Goal: Task Accomplishment & Management: Complete application form

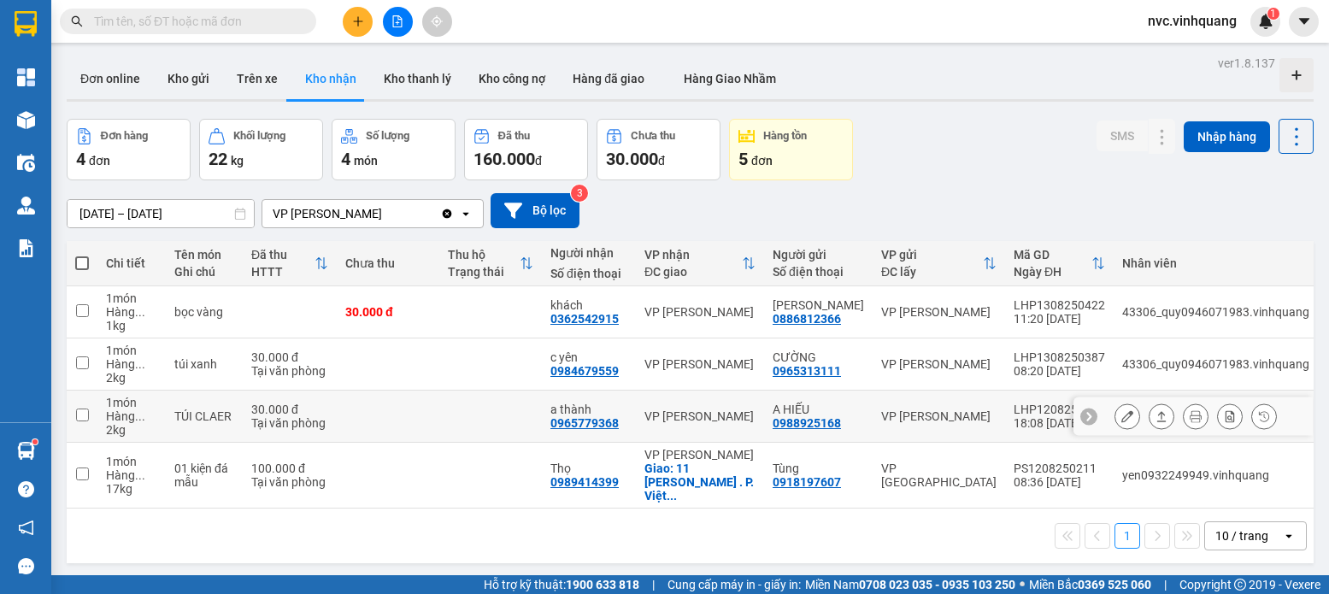
click at [76, 413] on input "checkbox" at bounding box center [82, 414] width 13 height 13
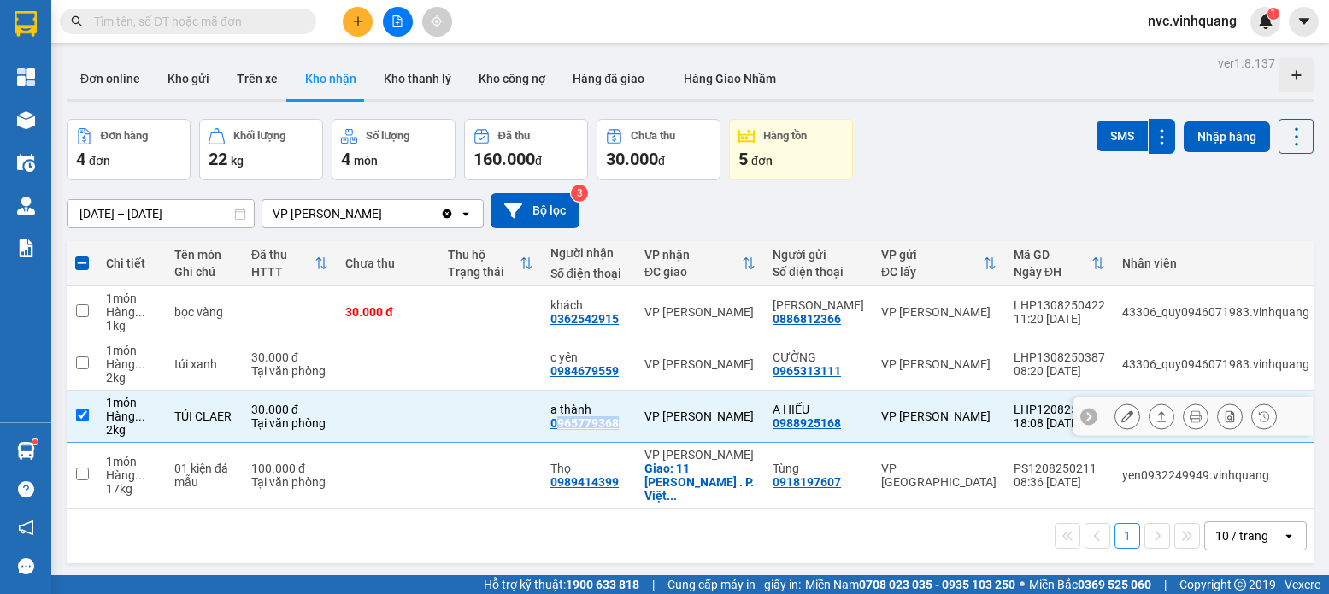
drag, startPoint x: 564, startPoint y: 426, endPoint x: 638, endPoint y: 426, distance: 74.3
click at [636, 426] on td "a thành 0965779368" at bounding box center [589, 416] width 94 height 52
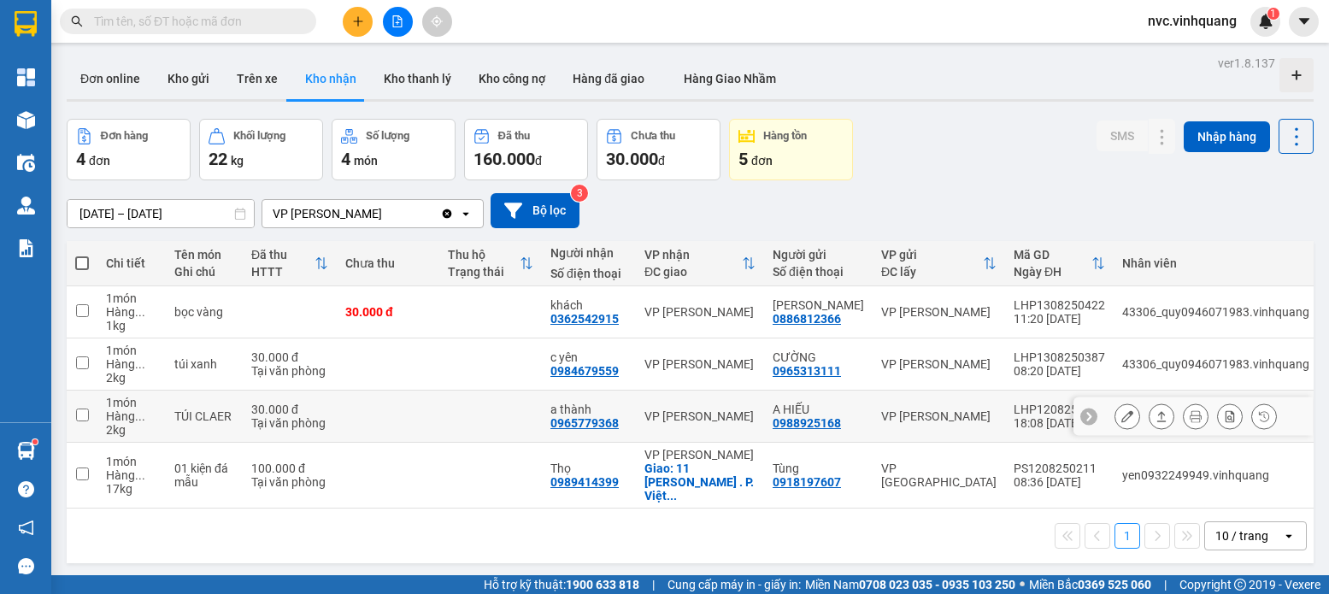
click at [523, 428] on td at bounding box center [490, 416] width 103 height 52
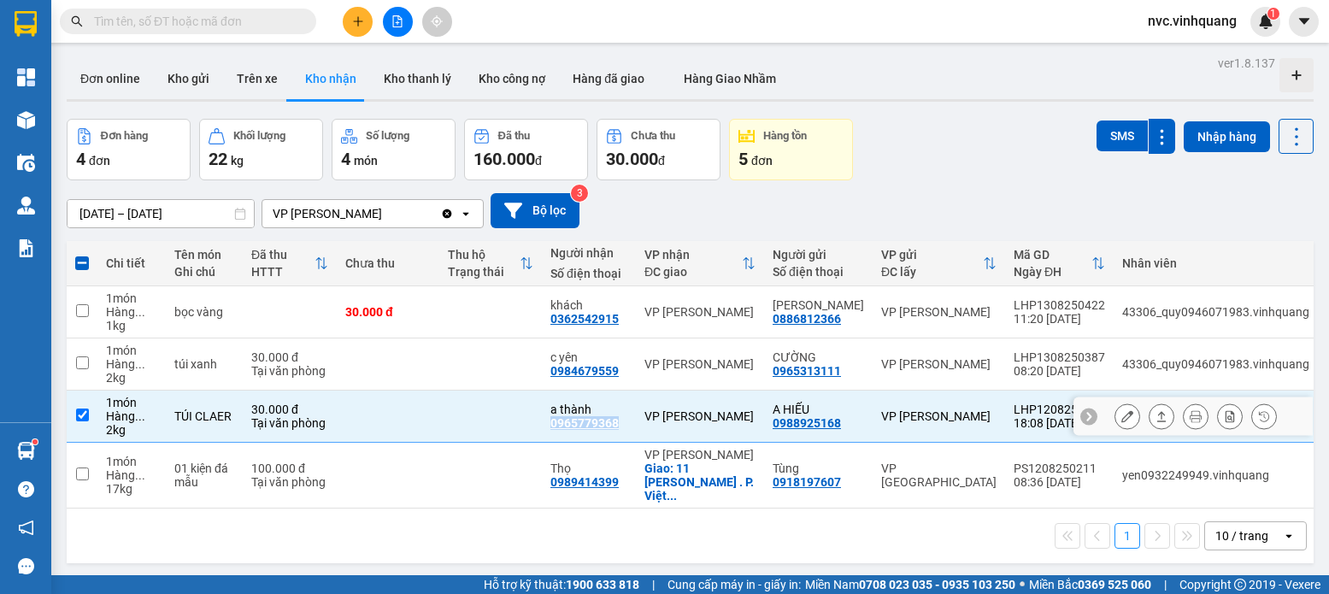
drag, startPoint x: 560, startPoint y: 421, endPoint x: 628, endPoint y: 425, distance: 68.4
click at [627, 425] on div "a thành 0965779368" at bounding box center [588, 415] width 77 height 27
checkbox input "false"
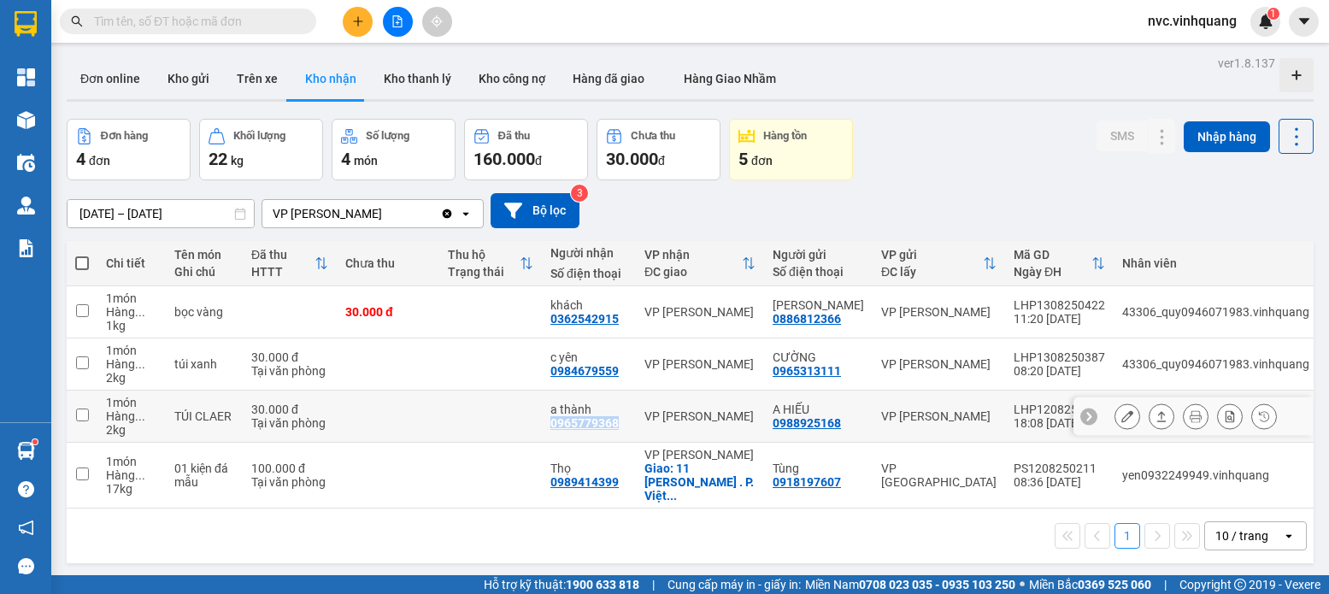
copy div "0965779368"
click at [279, 25] on input "text" at bounding box center [195, 21] width 202 height 19
paste input "0965779368"
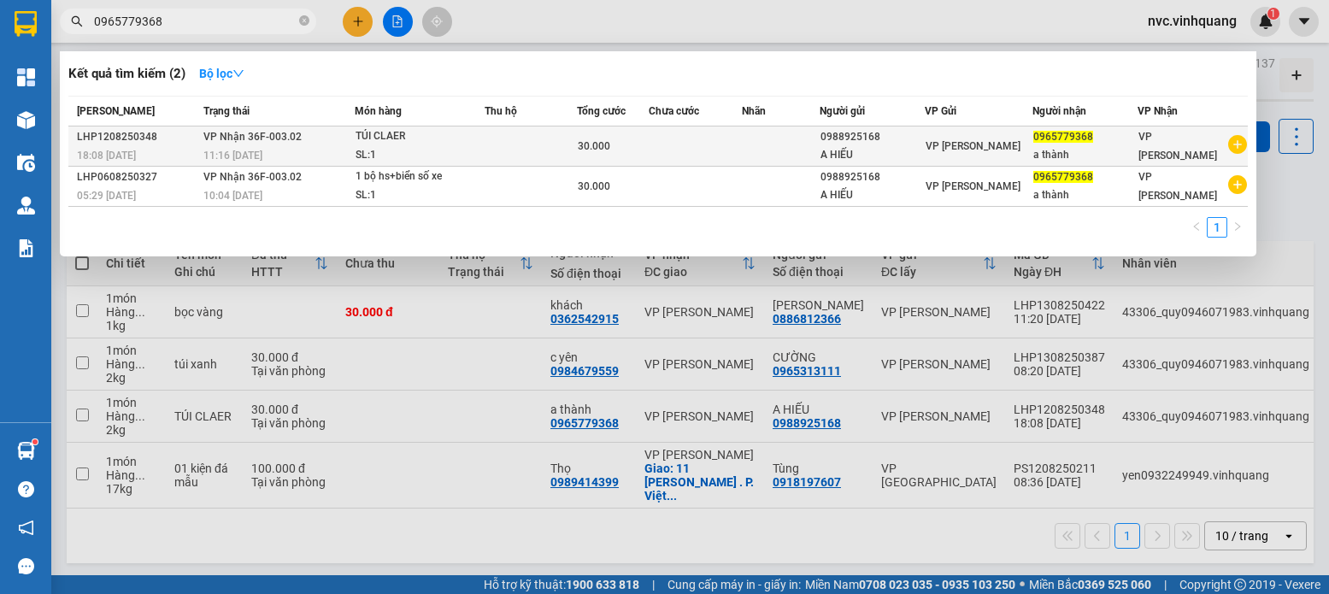
type input "0965779368"
click at [666, 139] on td at bounding box center [695, 146] width 93 height 40
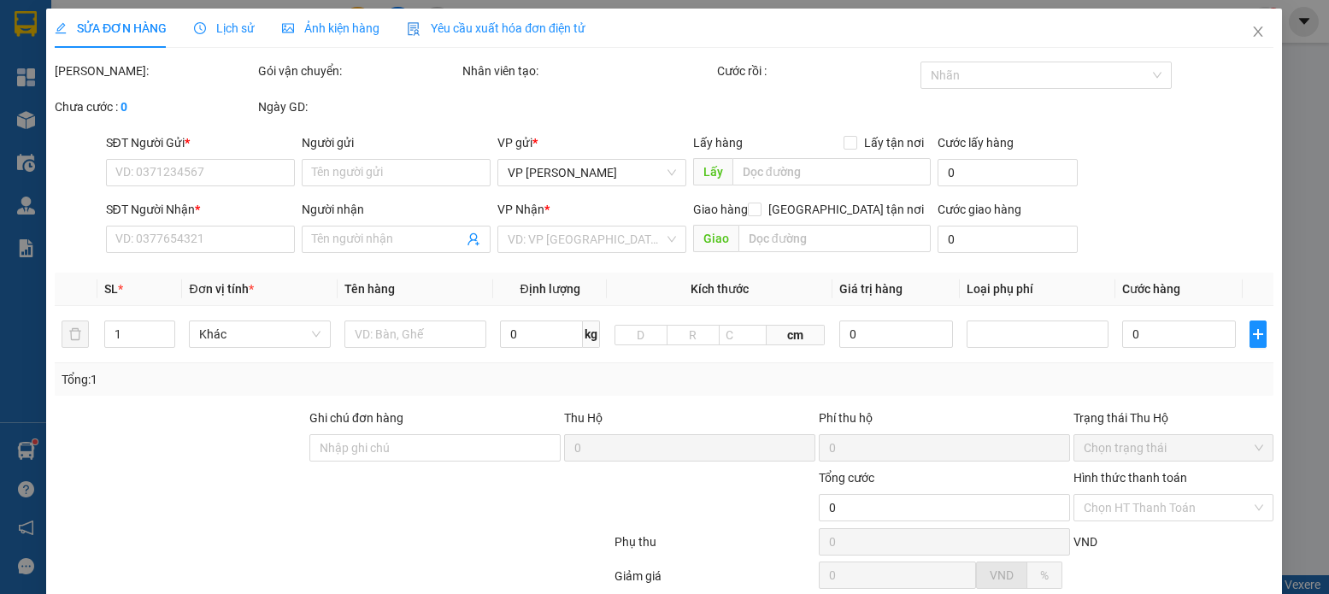
type input "0988925168"
type input "A HIẾU"
type input "0965779368"
type input "a thành"
type input "30.000"
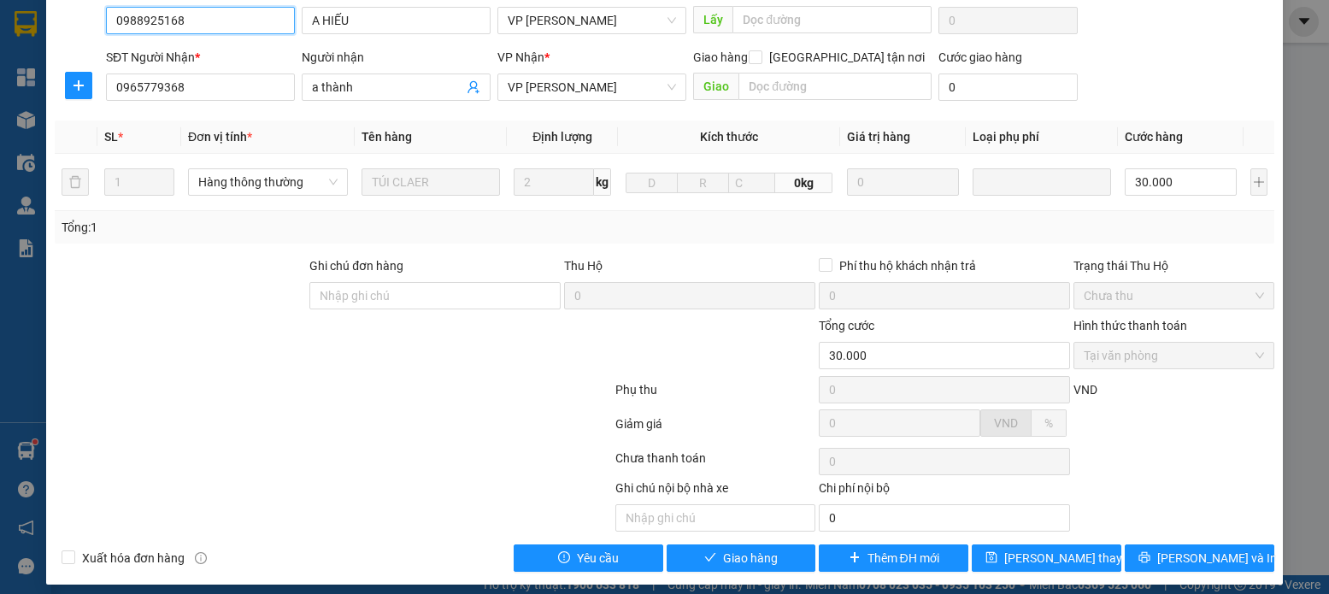
scroll to position [182, 0]
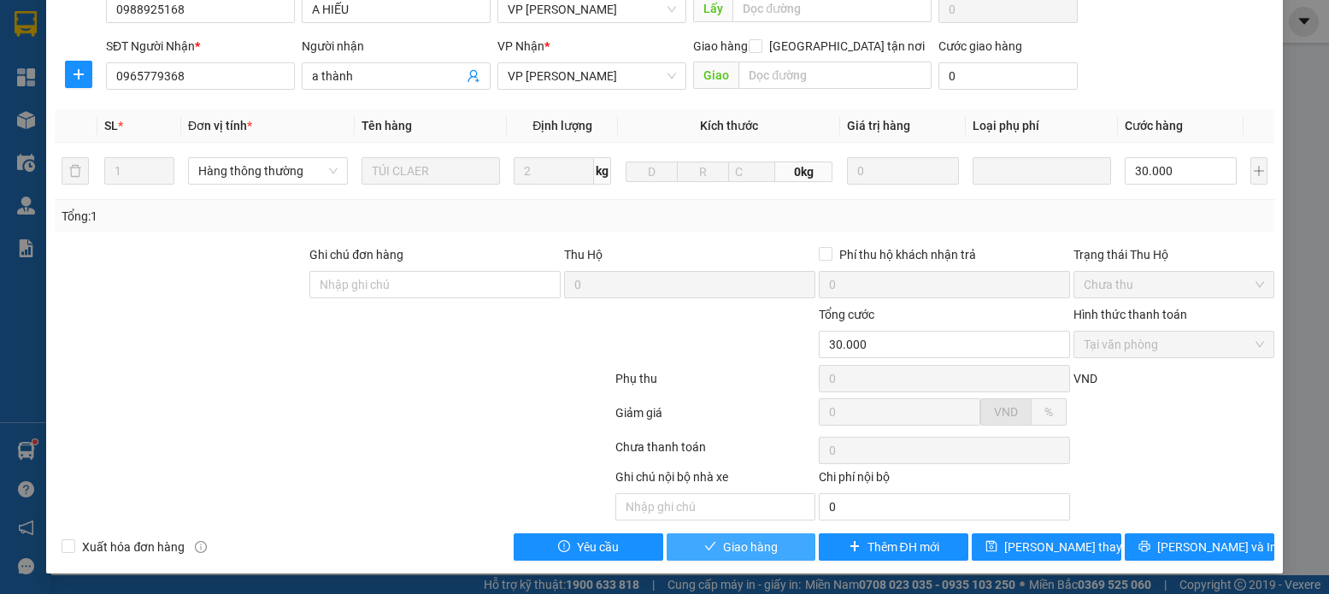
click at [732, 549] on span "Giao hàng" at bounding box center [750, 546] width 55 height 19
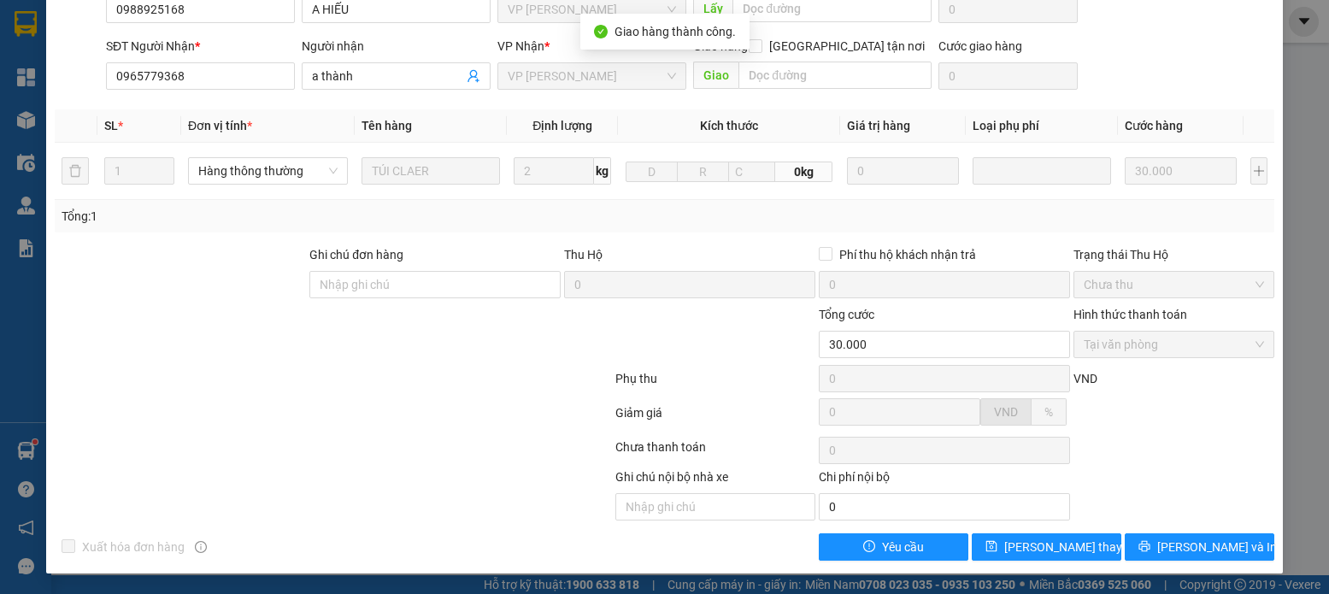
scroll to position [0, 0]
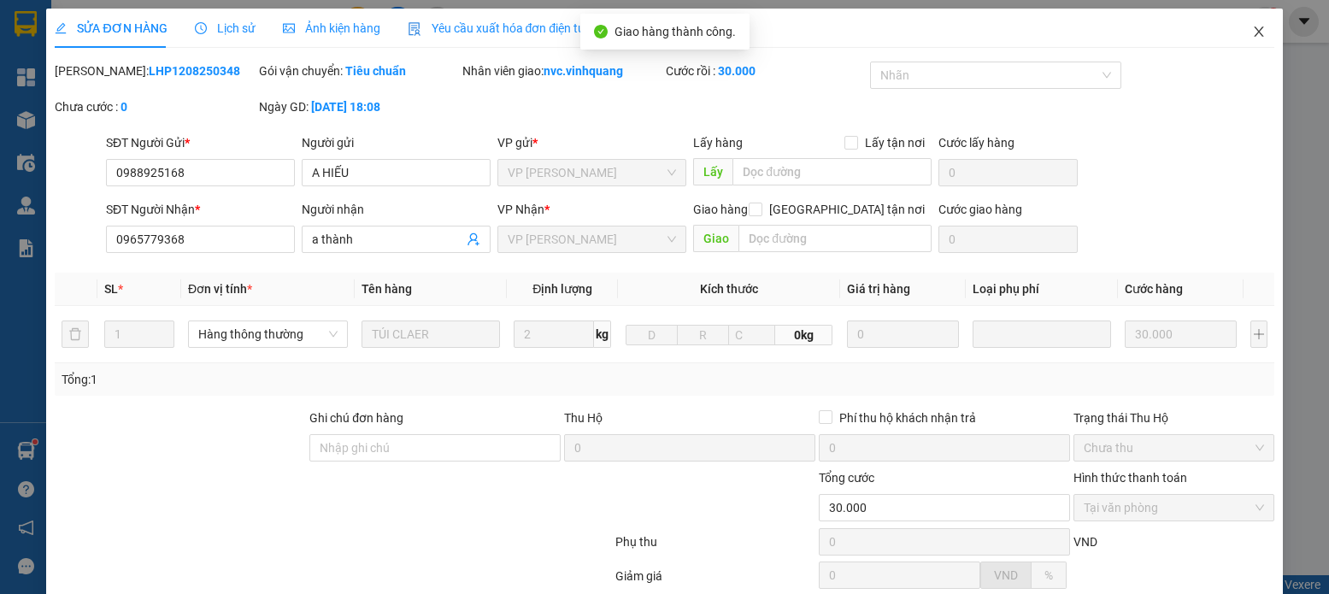
click at [1252, 28] on icon "close" at bounding box center [1259, 32] width 14 height 14
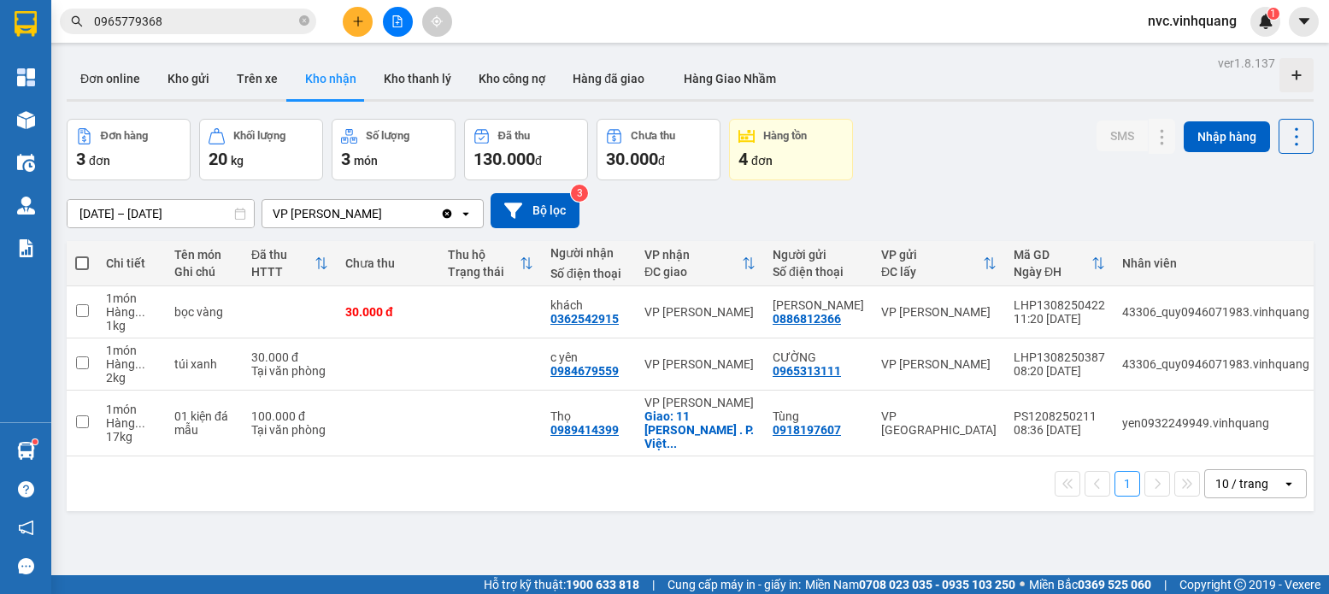
click at [184, 15] on input "0965779368" at bounding box center [195, 21] width 202 height 19
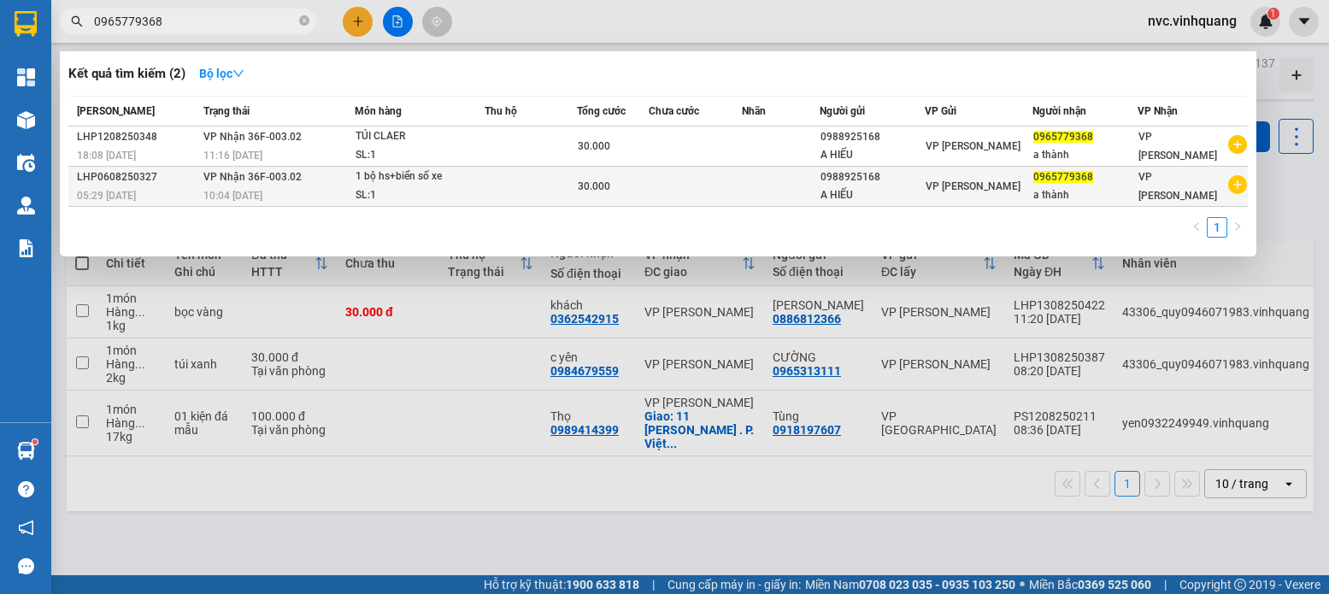
click at [528, 182] on td at bounding box center [530, 187] width 92 height 40
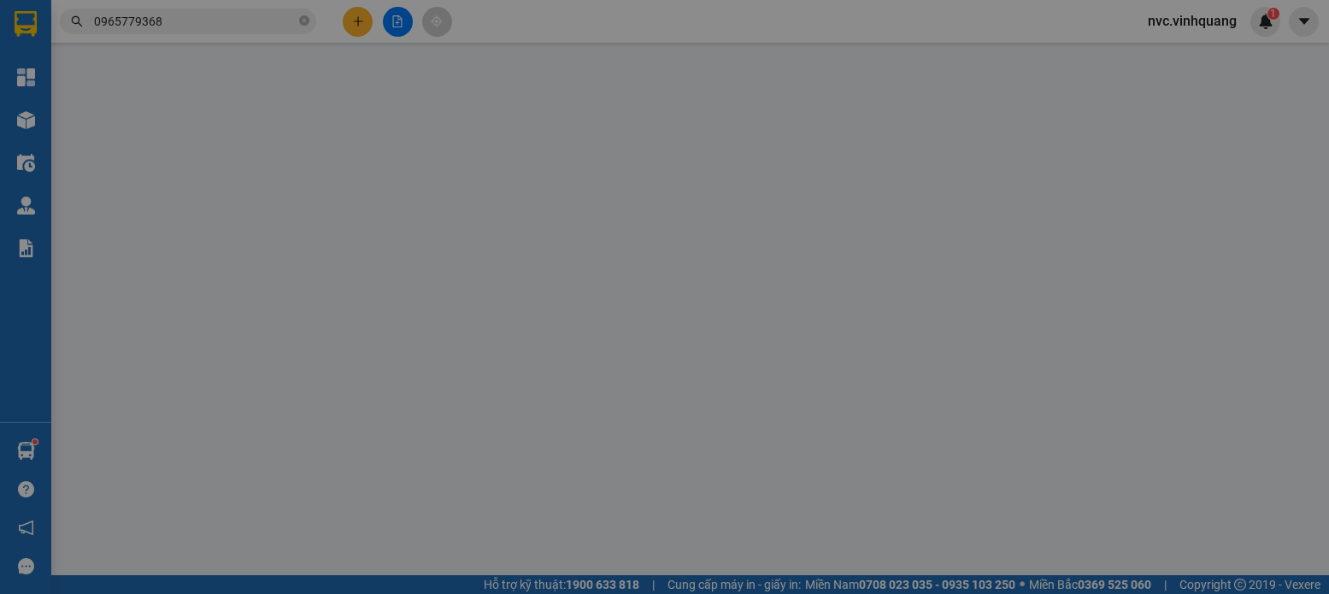
type input "0988925168"
type input "A HIẾU"
type input "0965779368"
type input "a thành"
type input "30.000"
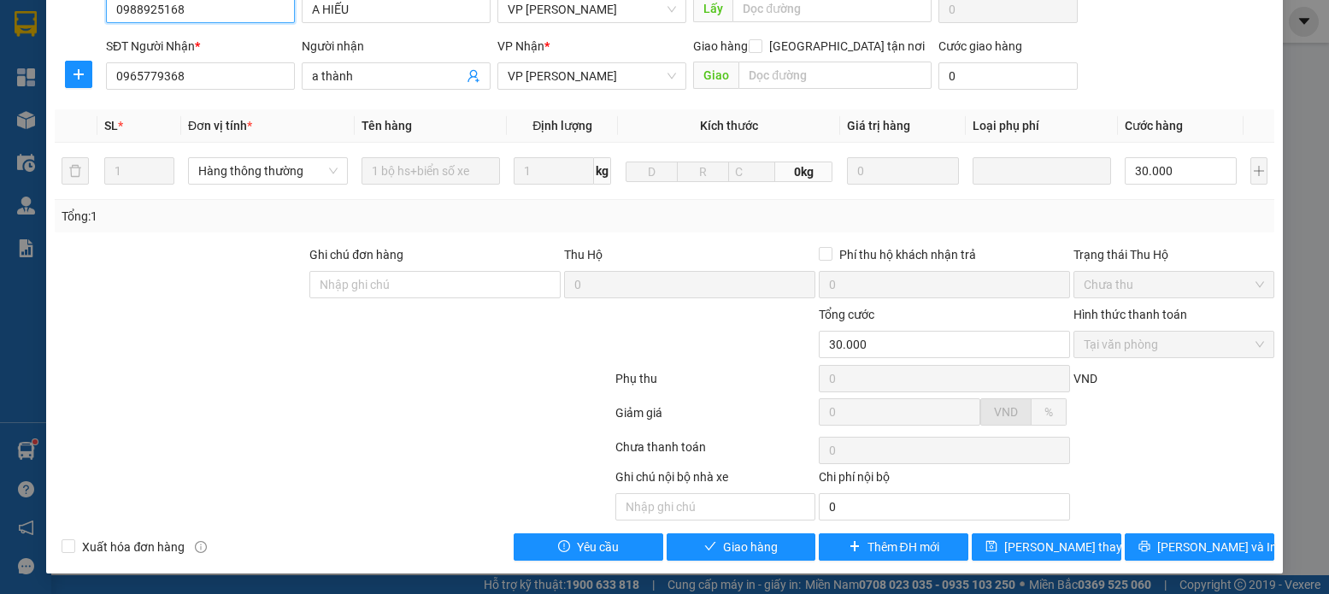
scroll to position [11, 0]
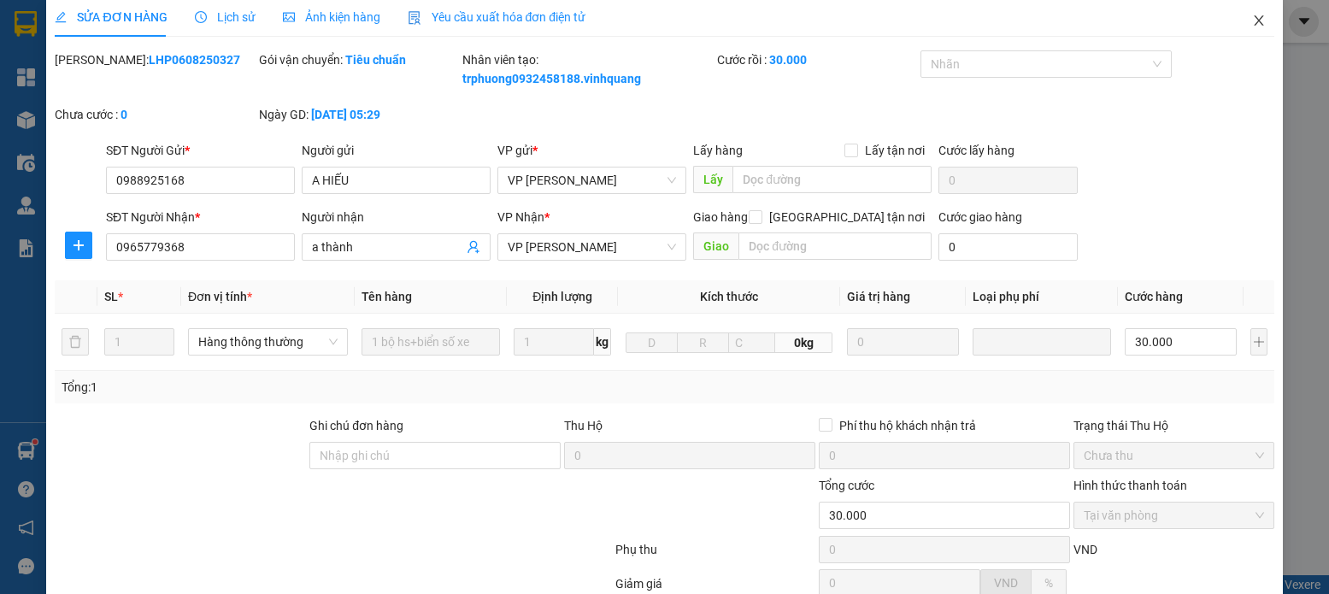
click at [1252, 16] on icon "close" at bounding box center [1259, 21] width 14 height 14
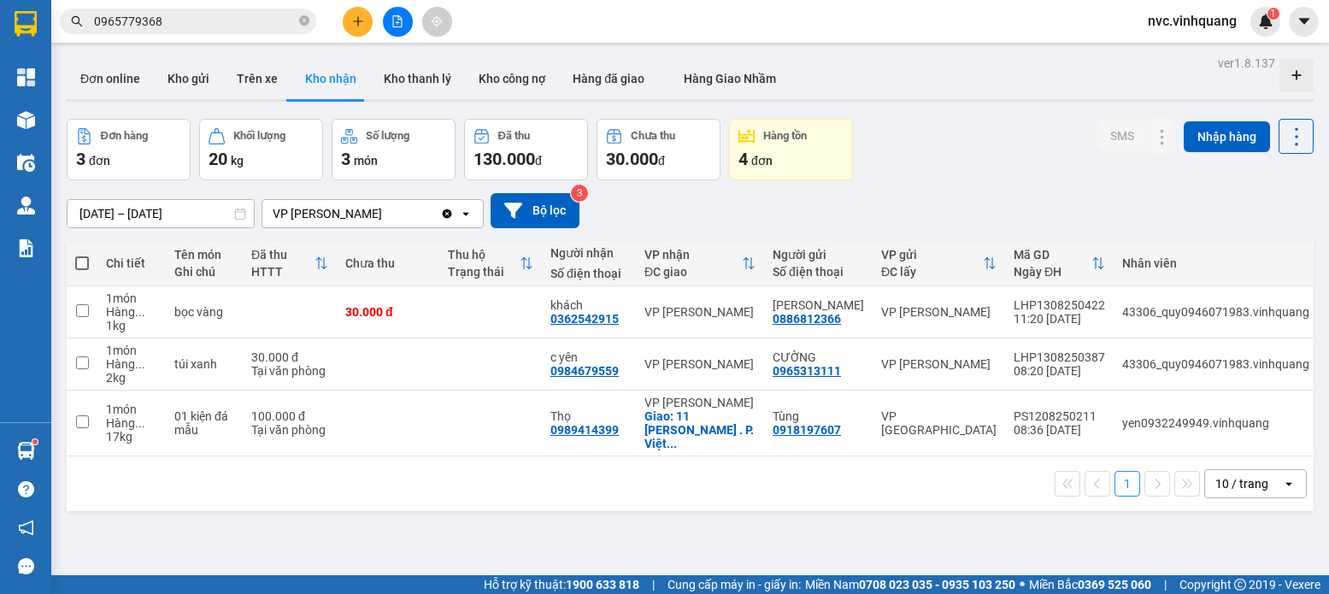
click at [197, 11] on span "0965779368" at bounding box center [188, 22] width 256 height 26
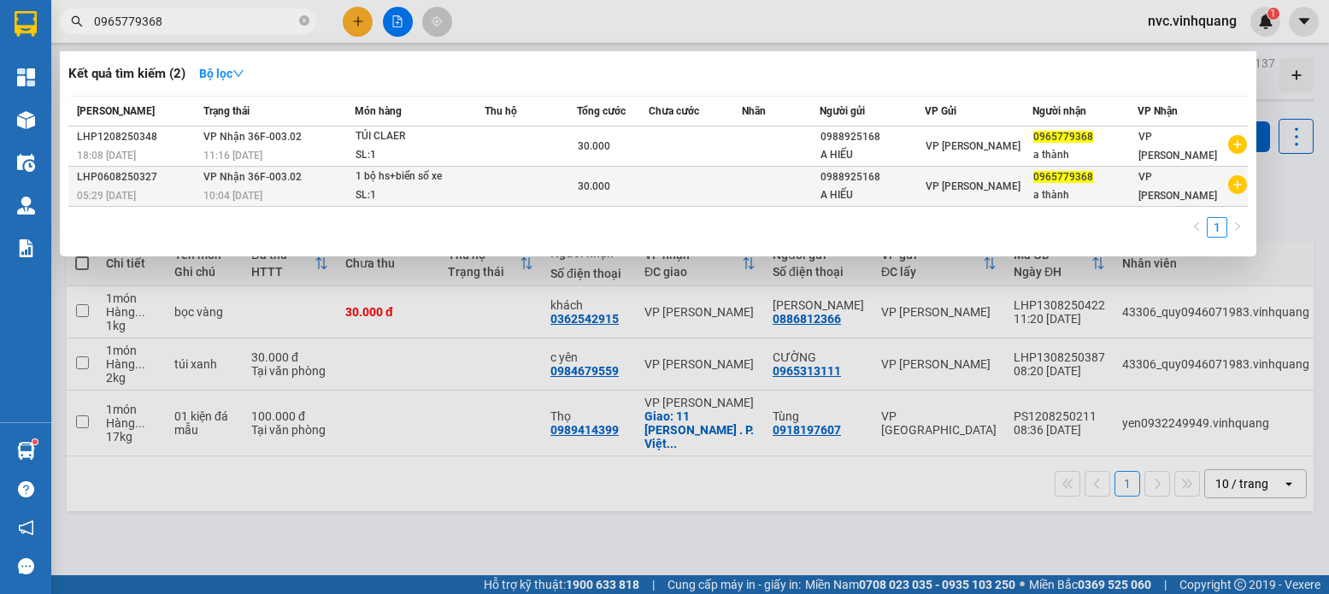
click at [464, 182] on div "1 bộ hs+biển số xe" at bounding box center [419, 176] width 128 height 19
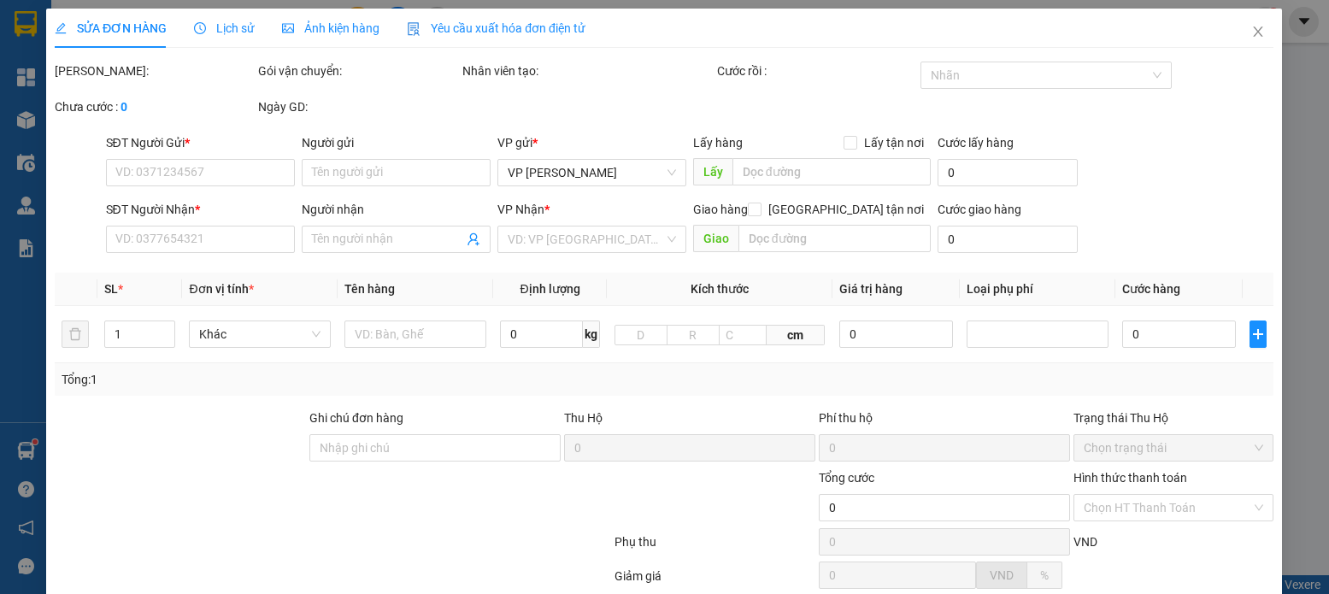
type input "0988925168"
type input "A HIẾU"
type input "0965779368"
type input "a thành"
type input "30.000"
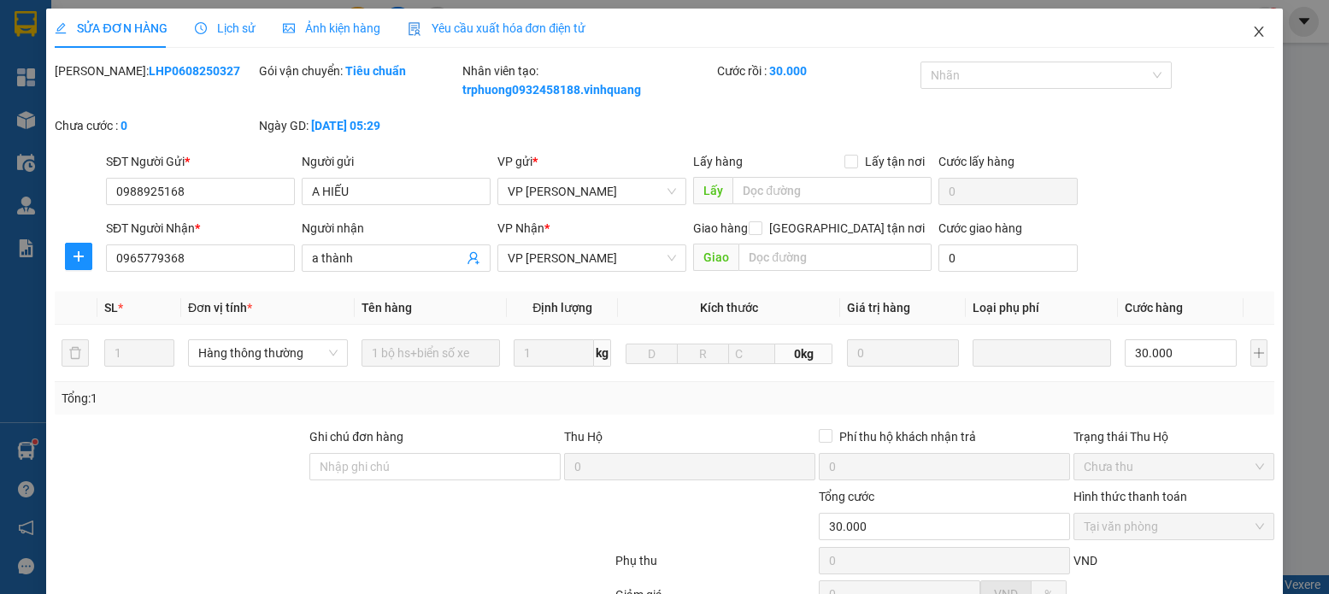
click at [1252, 29] on icon "close" at bounding box center [1259, 32] width 14 height 14
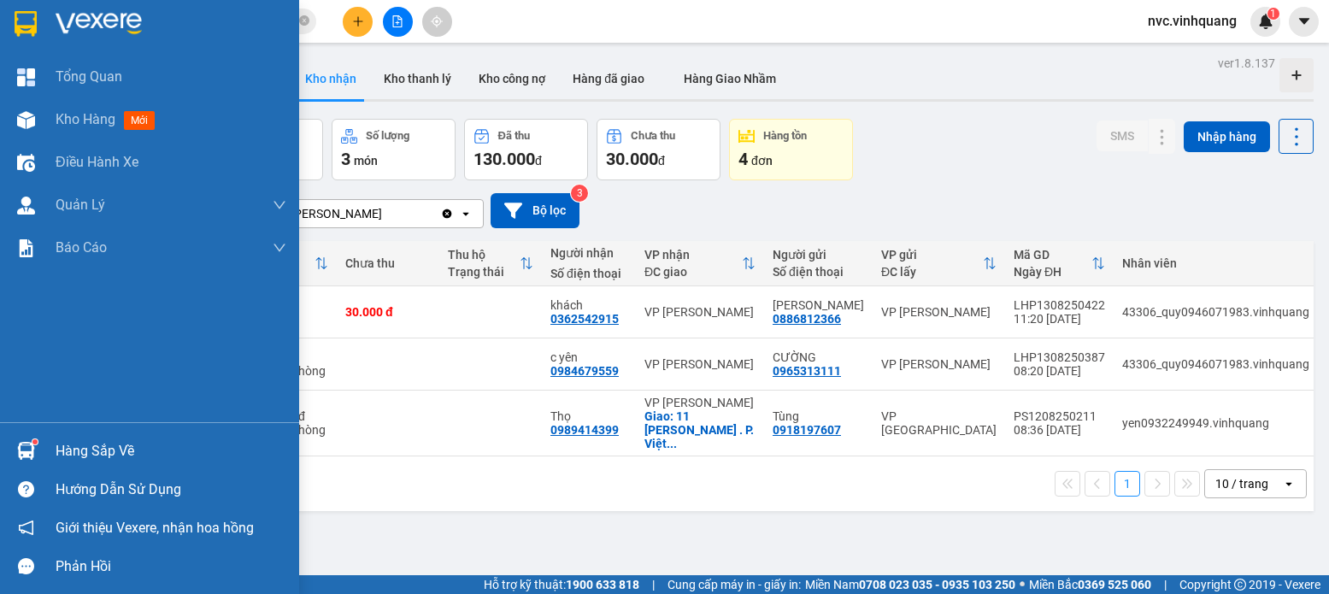
click at [87, 444] on div "Hàng sắp về" at bounding box center [171, 451] width 231 height 26
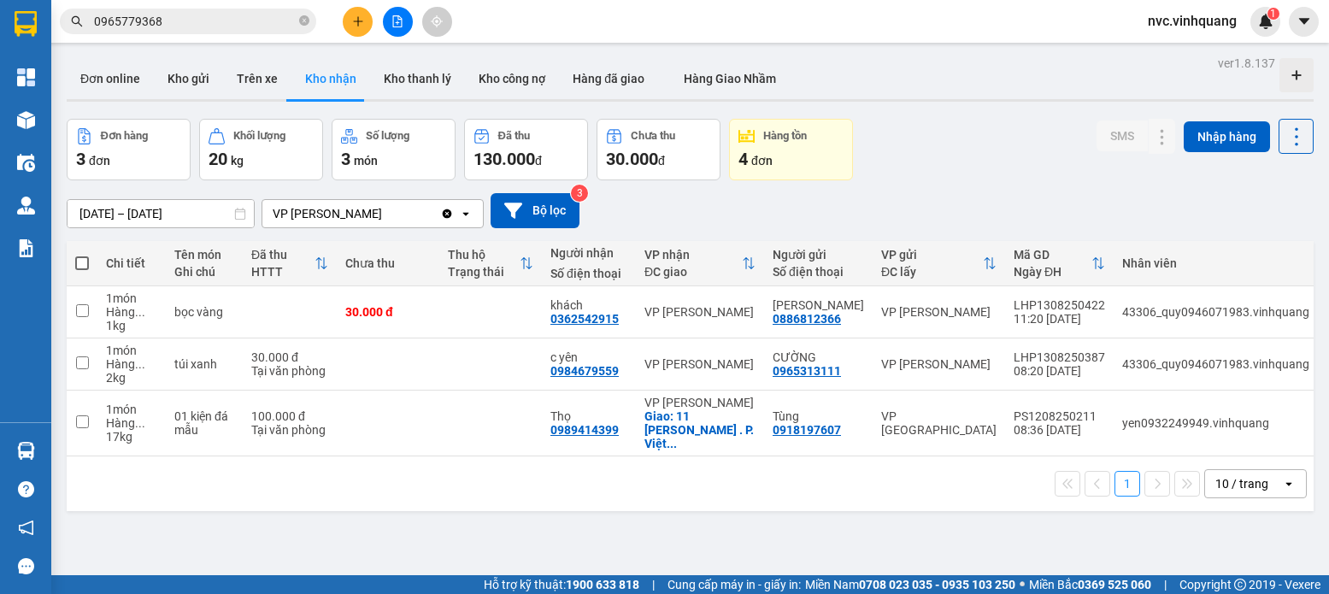
click at [868, 527] on section "Kết quả tìm kiếm ( 2 ) Bộ lọc Mã ĐH Trạng thái Món hàng Thu hộ Tổng cước Chưa c…" at bounding box center [664, 297] width 1329 height 594
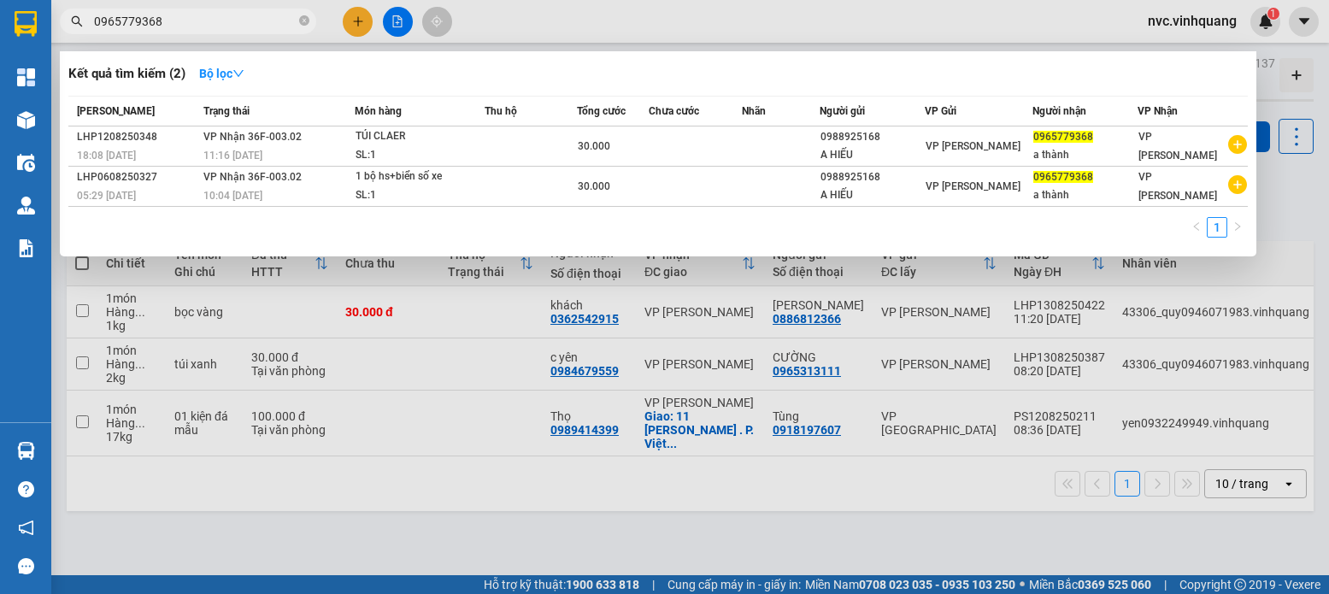
click at [268, 23] on input "0965779368" at bounding box center [195, 21] width 202 height 19
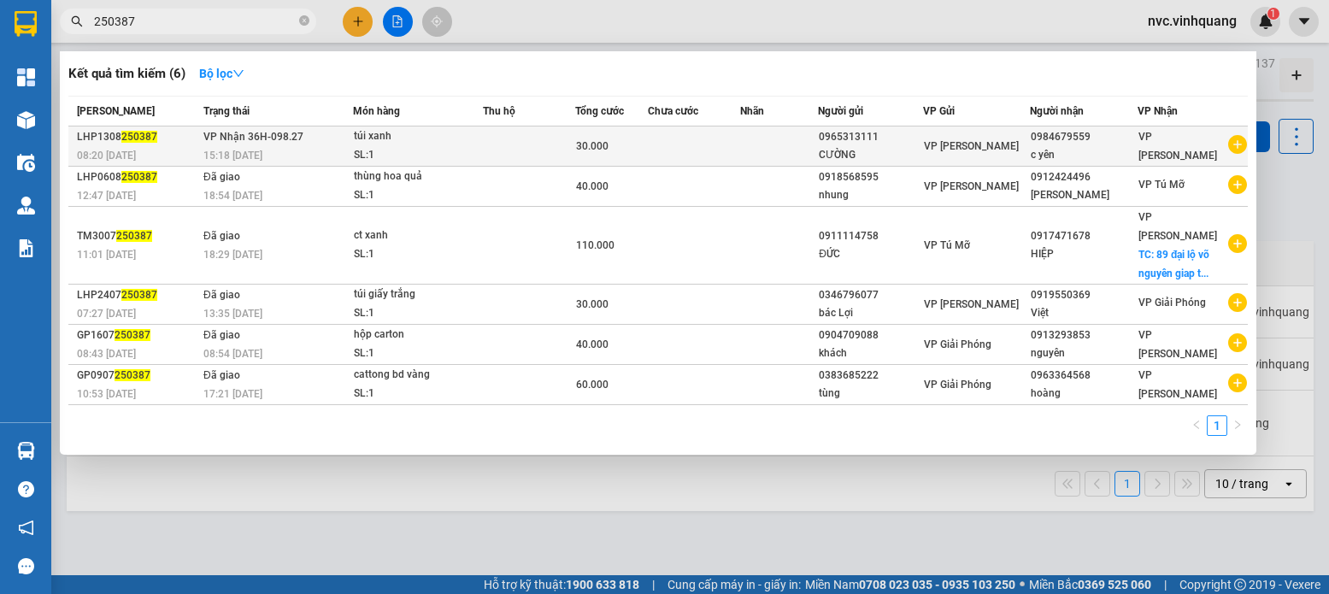
type input "250387"
click at [604, 144] on span "30.000" at bounding box center [592, 146] width 32 height 12
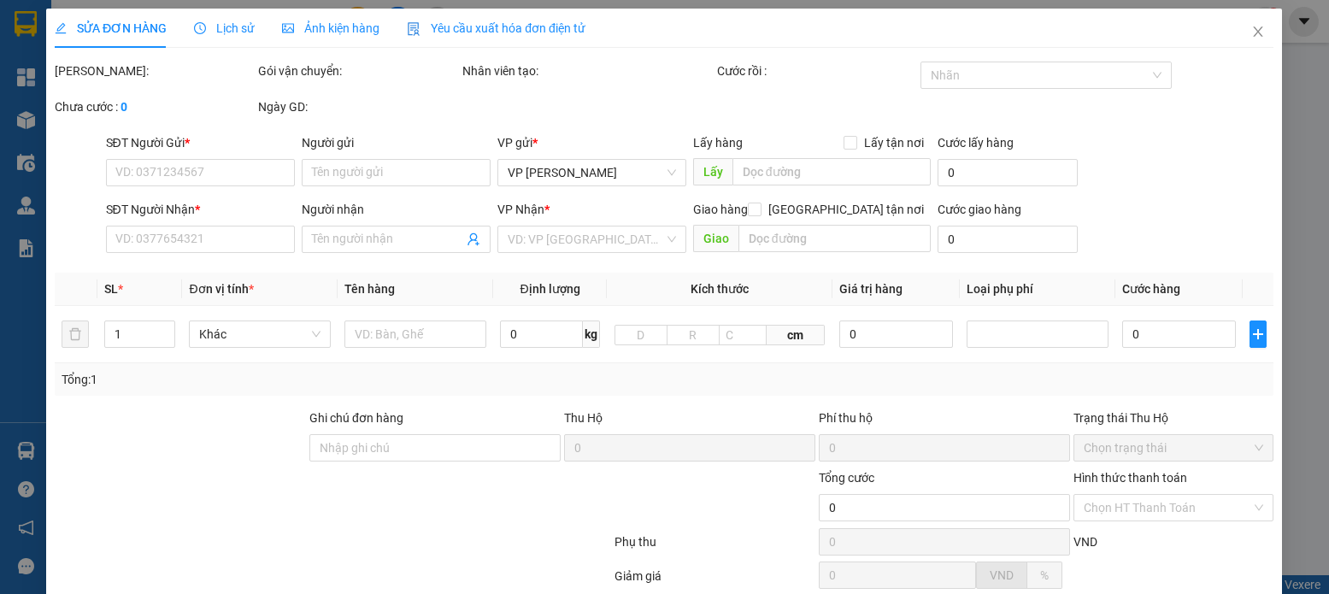
type input "0965313111"
type input "CƯỜNG"
type input "0984679559"
type input "c yên"
type input "30.000"
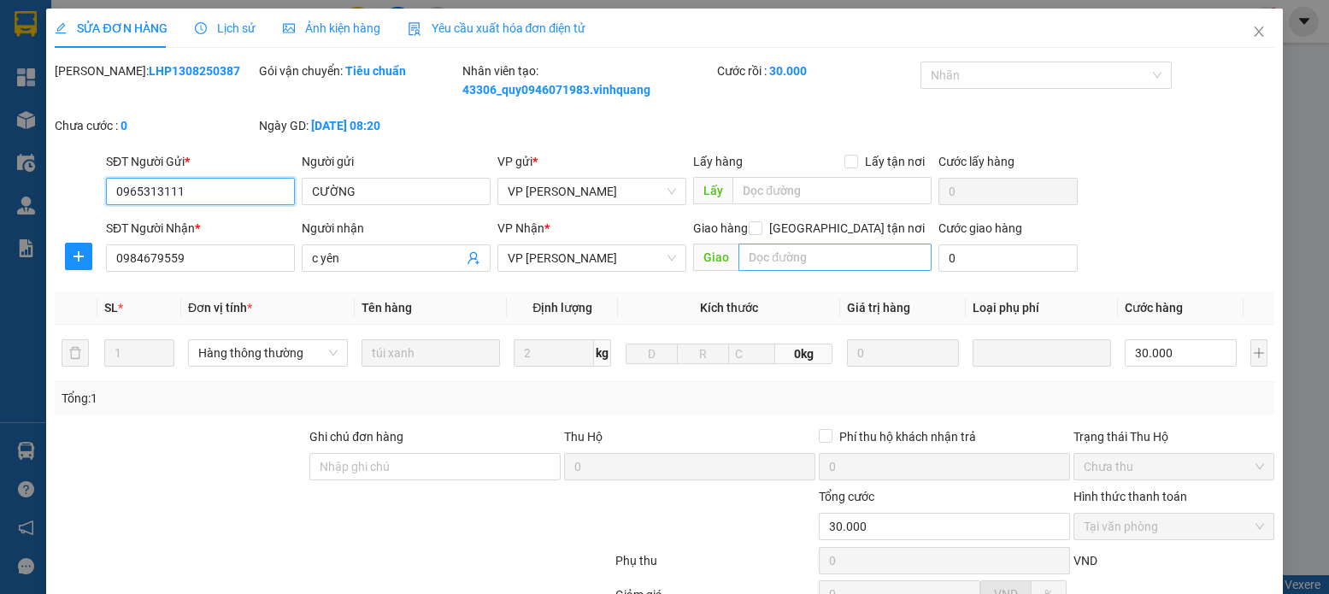
scroll to position [171, 0]
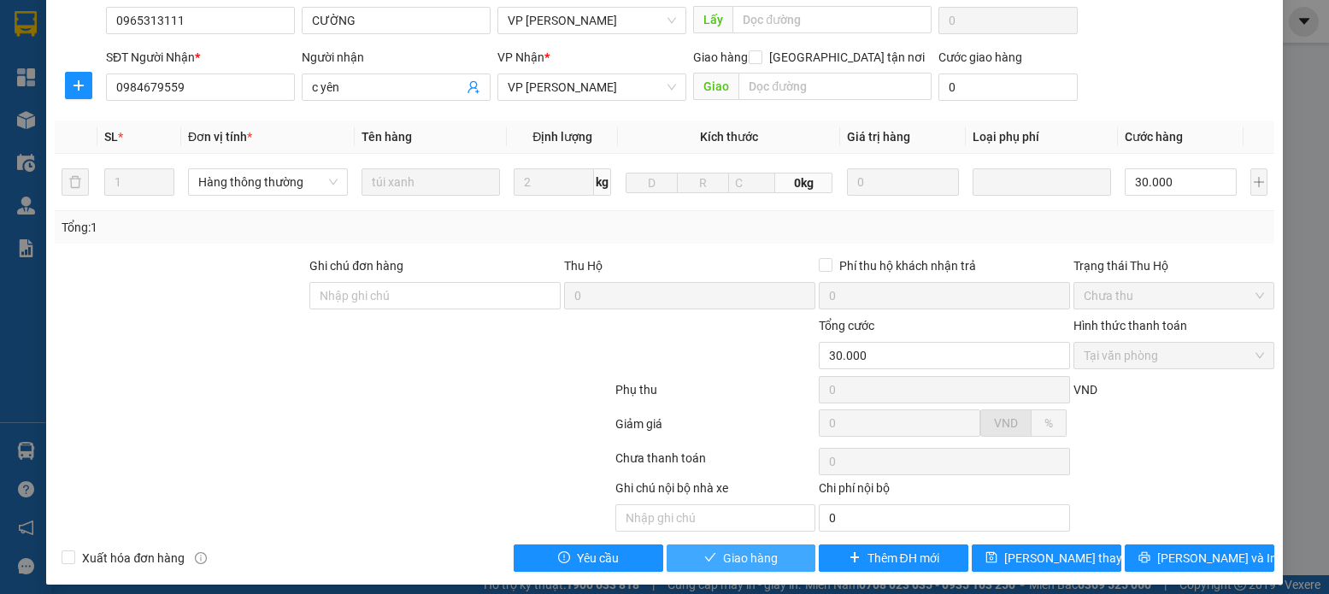
click at [752, 559] on span "Giao hàng" at bounding box center [750, 558] width 55 height 19
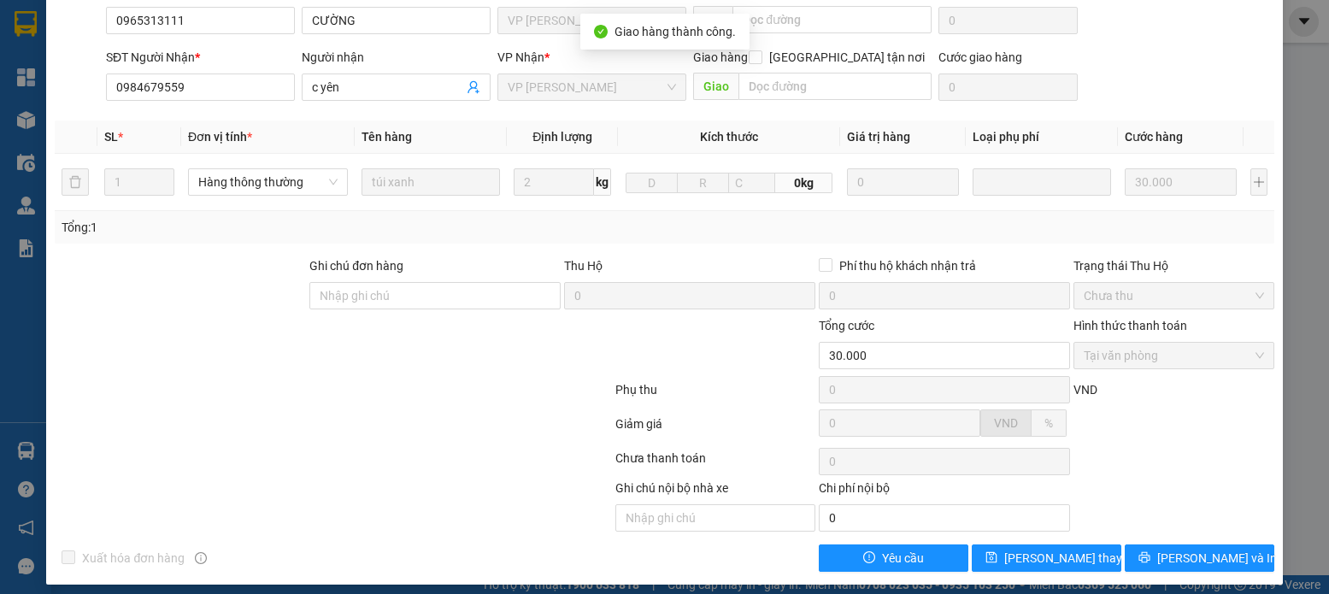
scroll to position [0, 0]
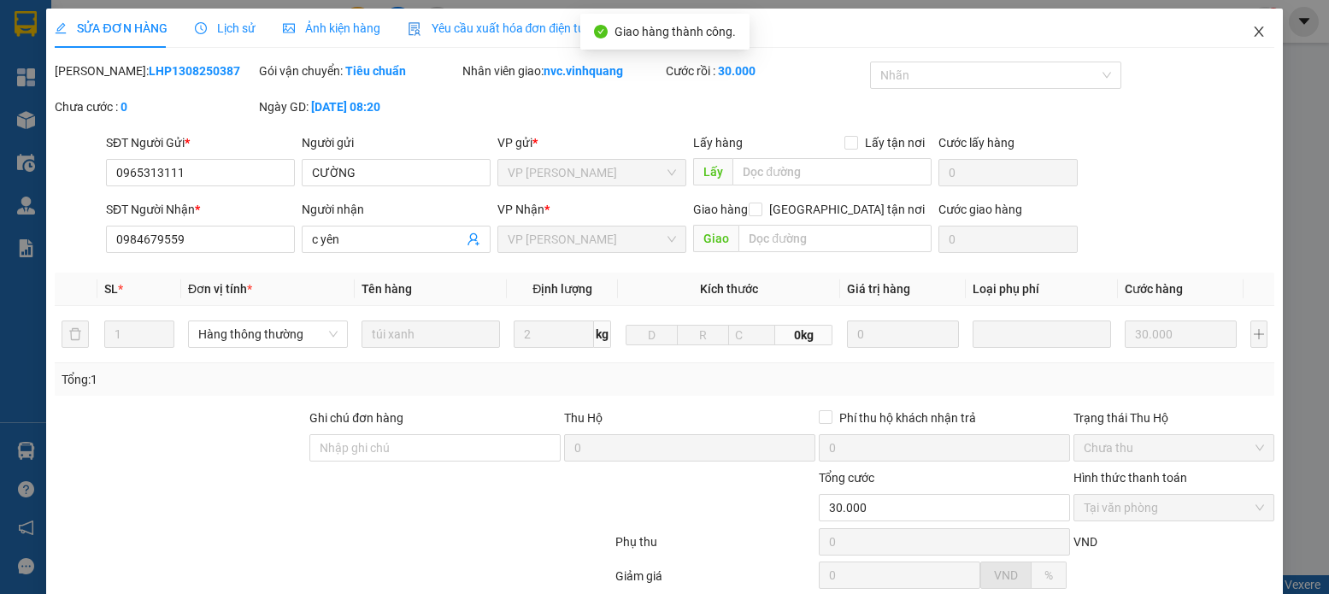
click at [1253, 32] on icon "close" at bounding box center [1257, 31] width 9 height 10
